Goal: Information Seeking & Learning: Learn about a topic

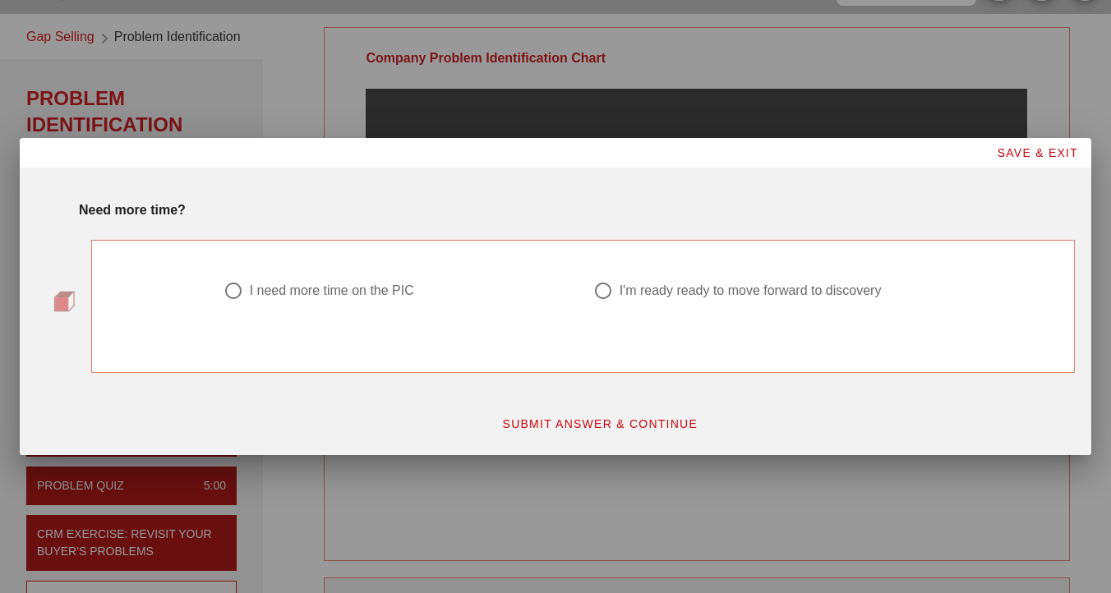
click at [649, 422] on span "SUBMIT ANSWER & CONTINUE" at bounding box center [599, 423] width 196 height 13
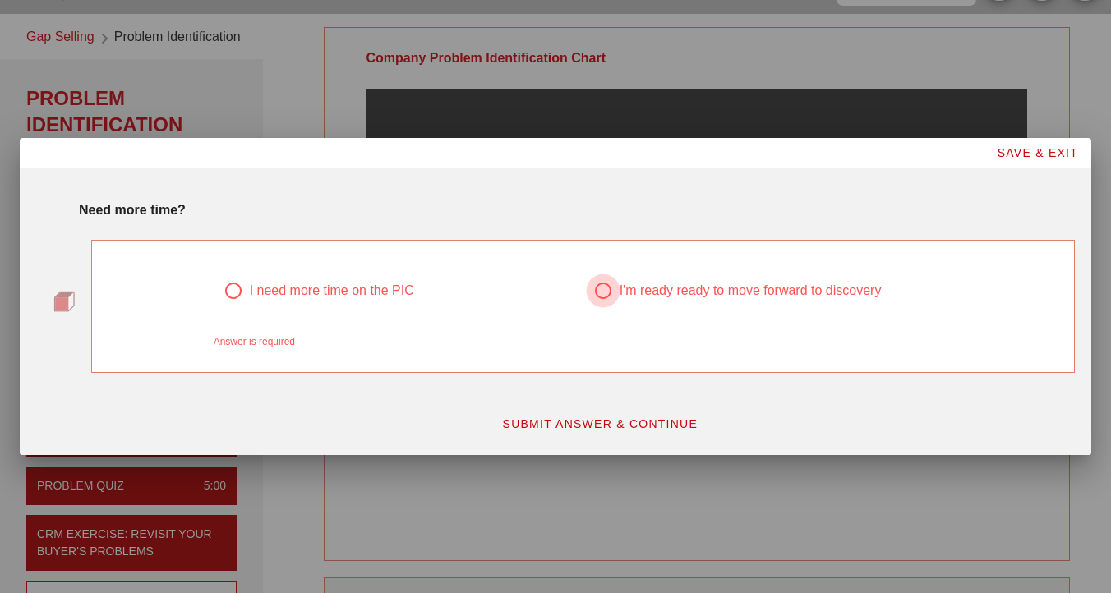
click at [604, 284] on div at bounding box center [603, 291] width 28 height 28
radio input "true"
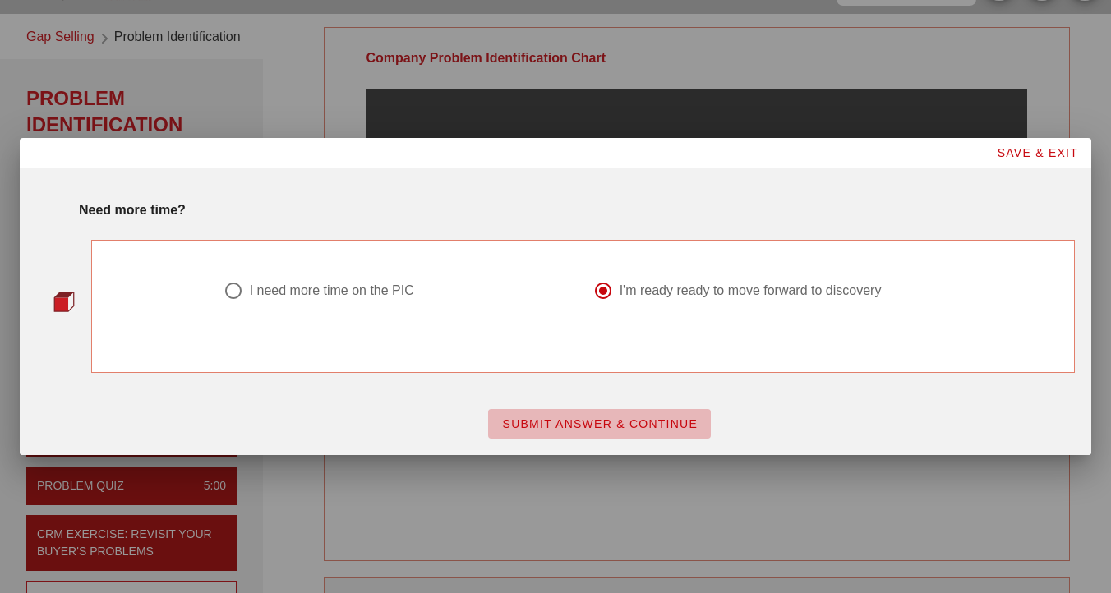
click at [602, 418] on span "SUBMIT ANSWER & CONTINUE" at bounding box center [599, 423] width 196 height 13
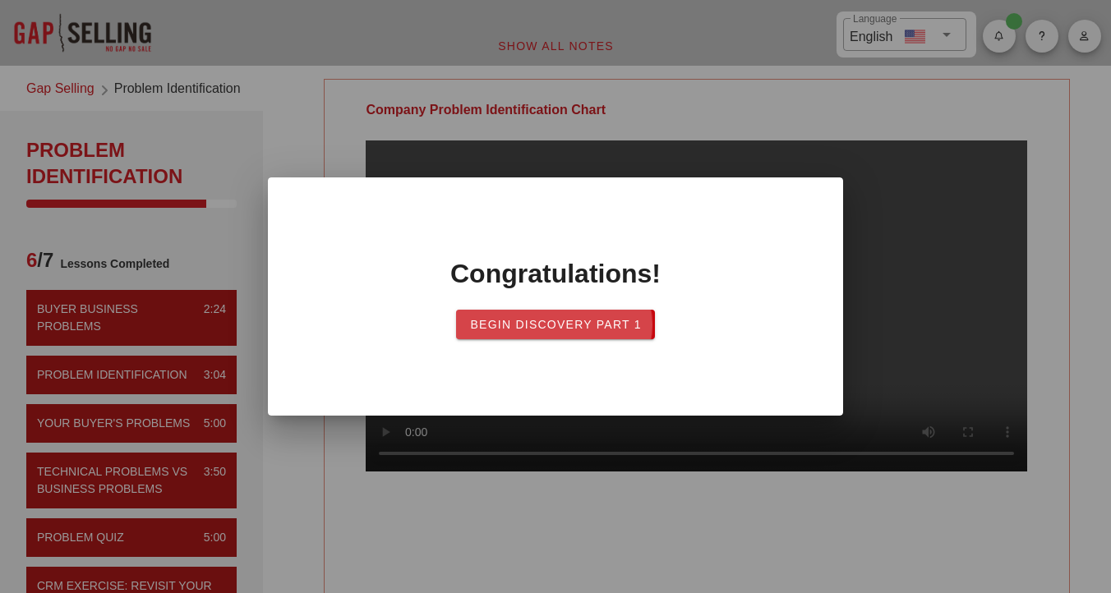
click at [606, 323] on span "Begin Discovery PART 1" at bounding box center [555, 324] width 173 height 13
